Goal: Navigation & Orientation: Find specific page/section

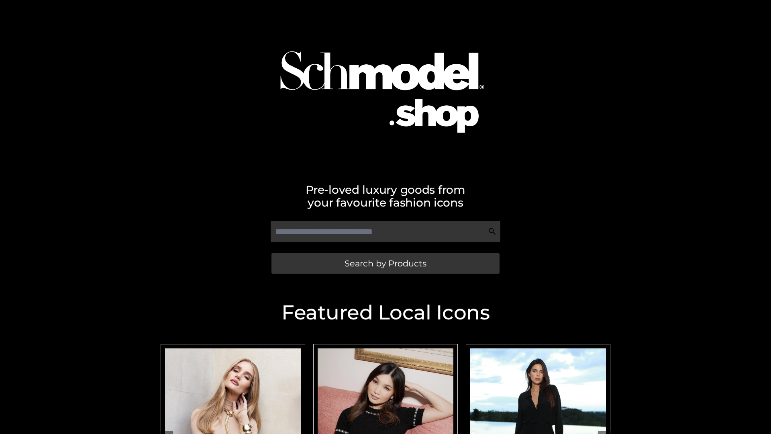
click at [385, 263] on span "Search by Products" at bounding box center [385, 263] width 82 height 8
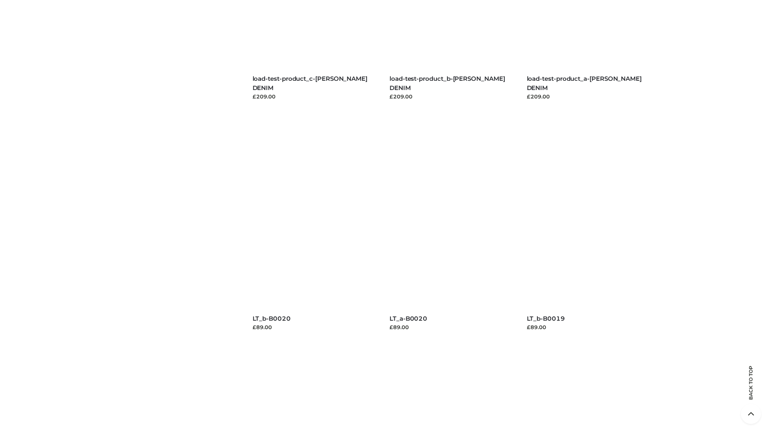
scroll to position [2117, 0]
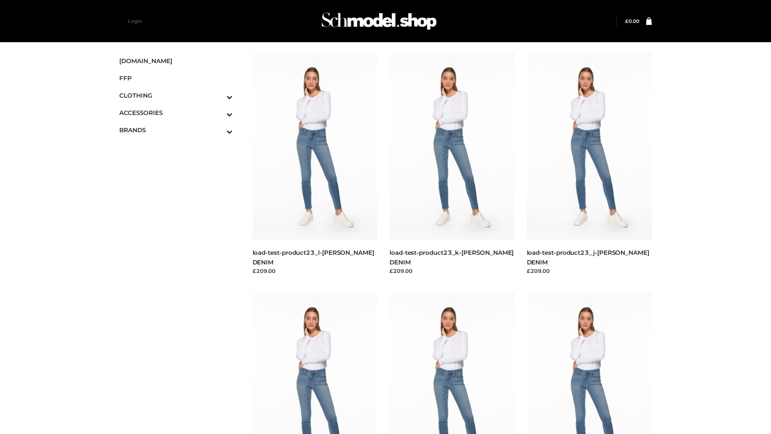
scroll to position [654, 0]
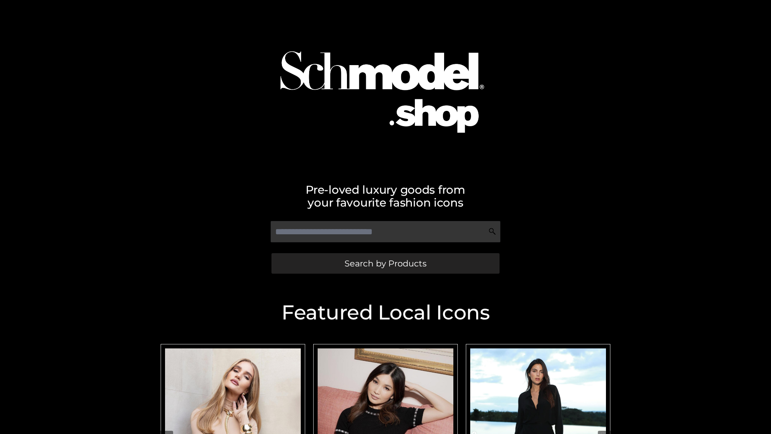
click at [385, 263] on span "Search by Products" at bounding box center [385, 263] width 82 height 8
